Goal: Transaction & Acquisition: Purchase product/service

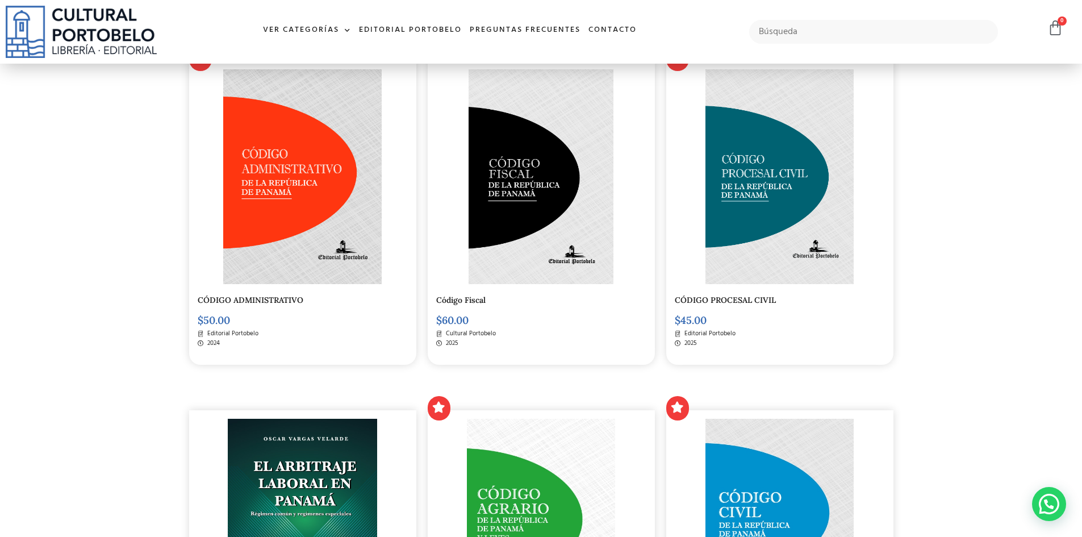
scroll to position [363, 0]
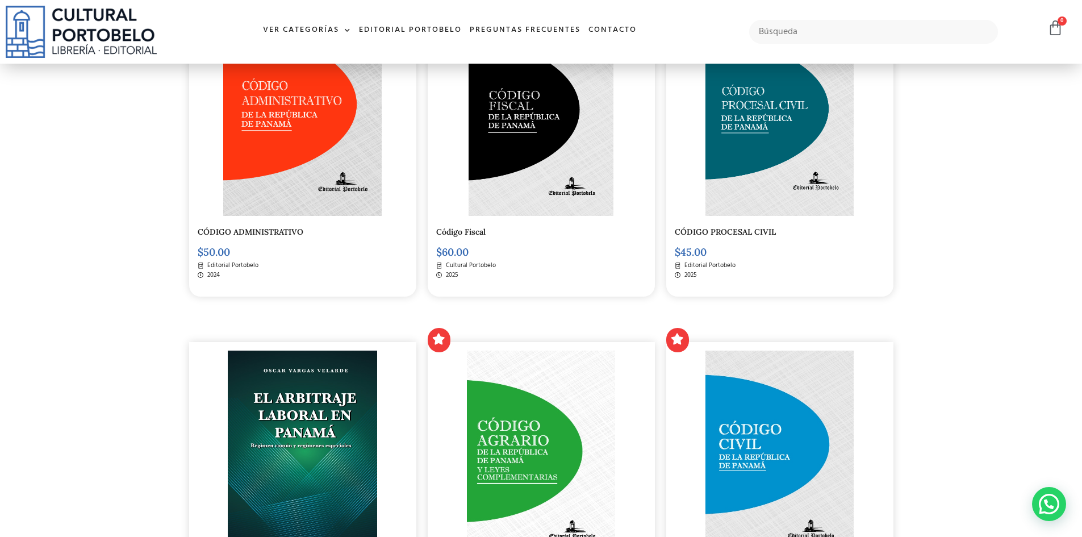
click at [810, 152] on img at bounding box center [780, 108] width 149 height 215
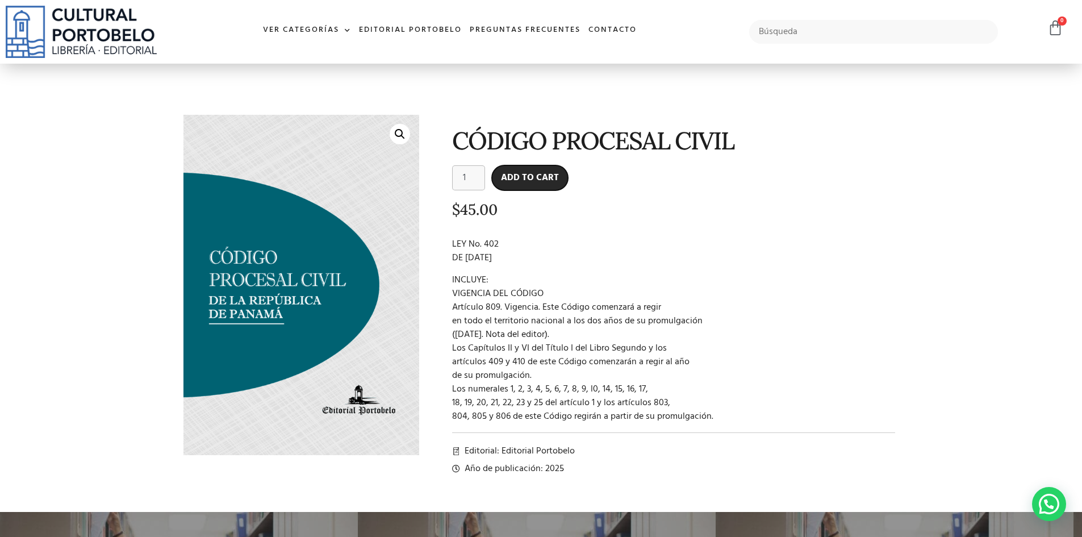
click at [539, 178] on button "Add to cart" at bounding box center [530, 177] width 76 height 25
click at [1054, 26] on icon at bounding box center [1056, 28] width 16 height 16
